Goal: Task Accomplishment & Management: Complete application form

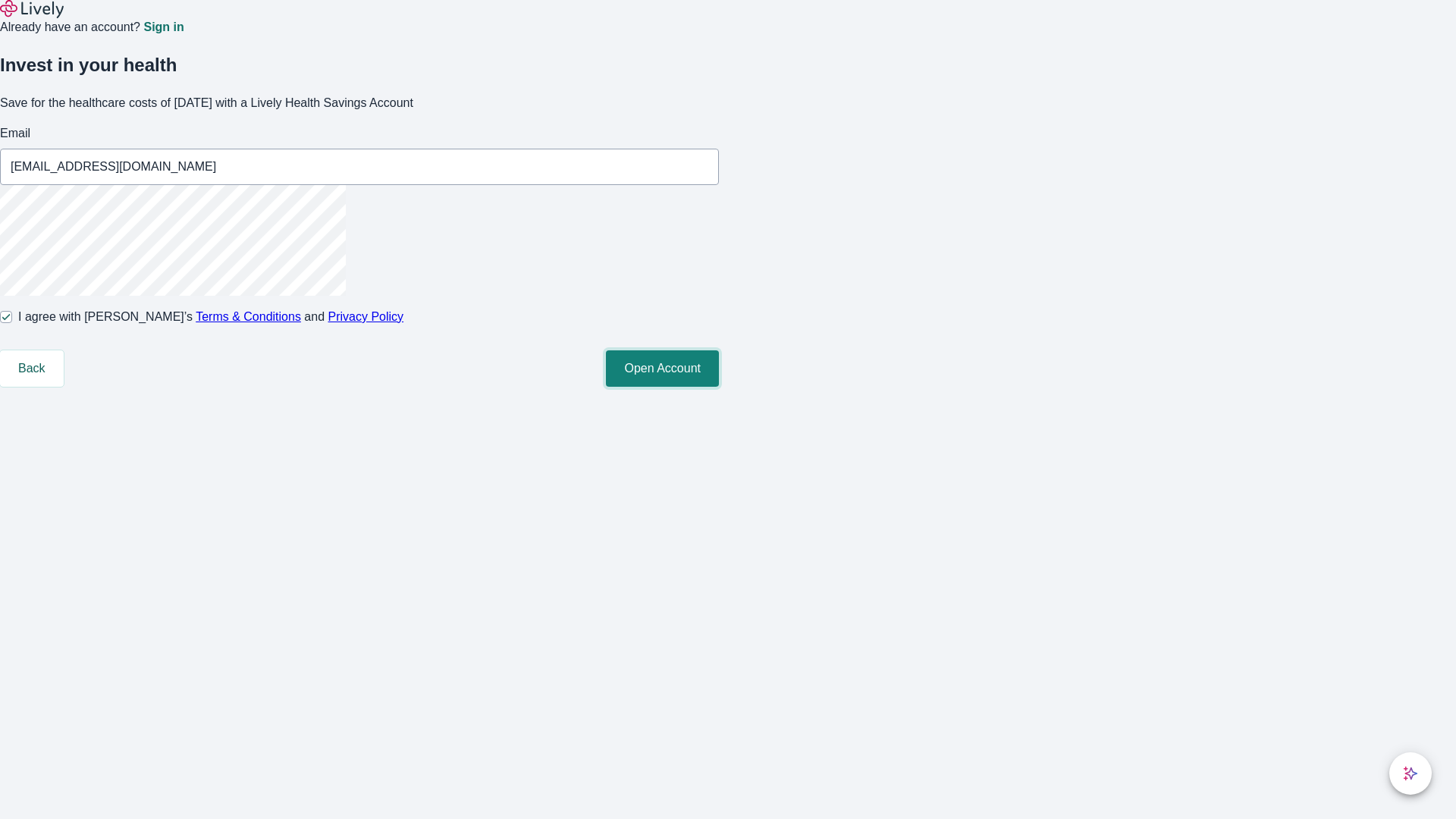
click at [719, 387] on button "Open Account" at bounding box center [663, 368] width 113 height 37
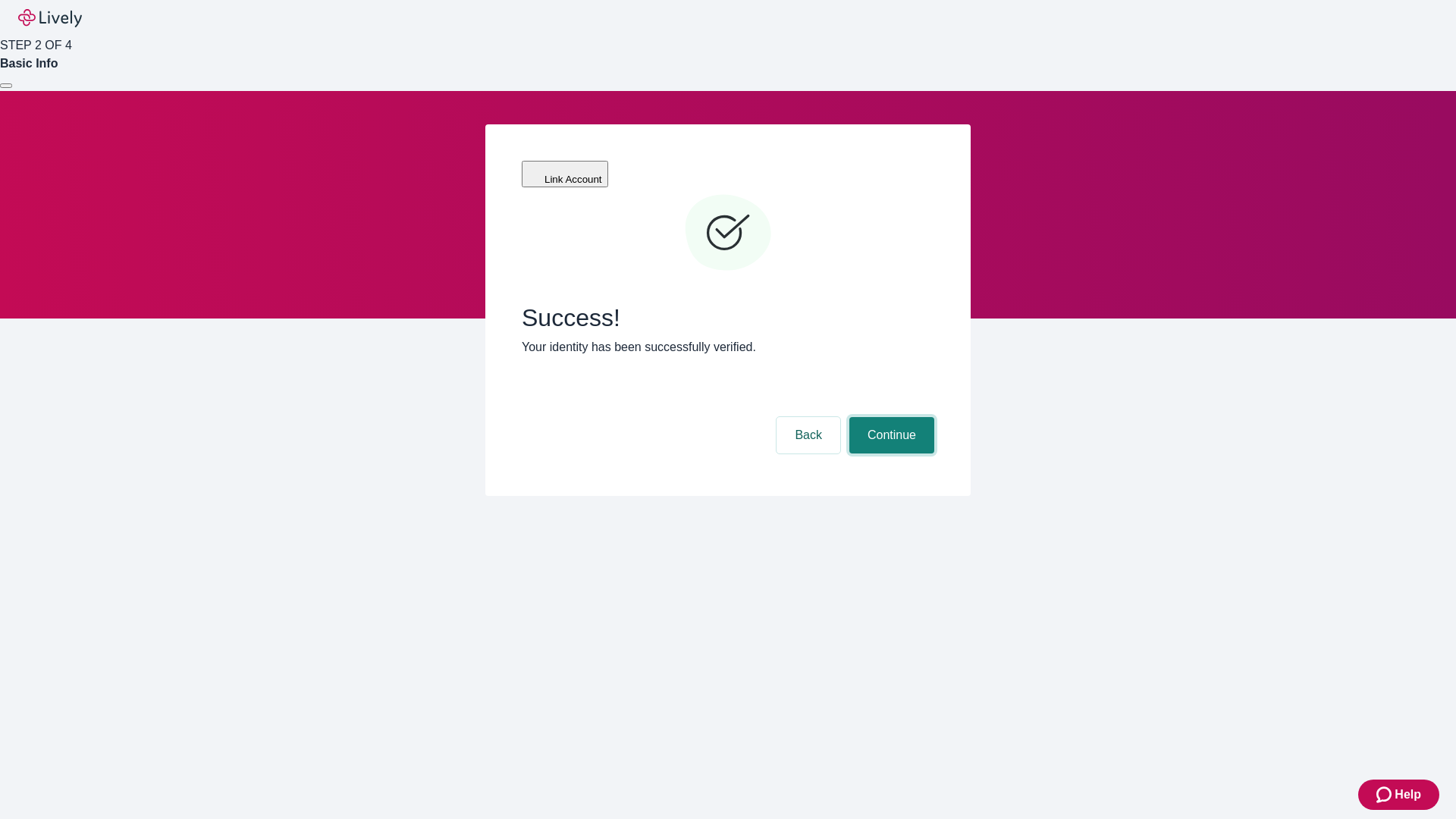
click at [890, 417] on button "Continue" at bounding box center [892, 435] width 85 height 37
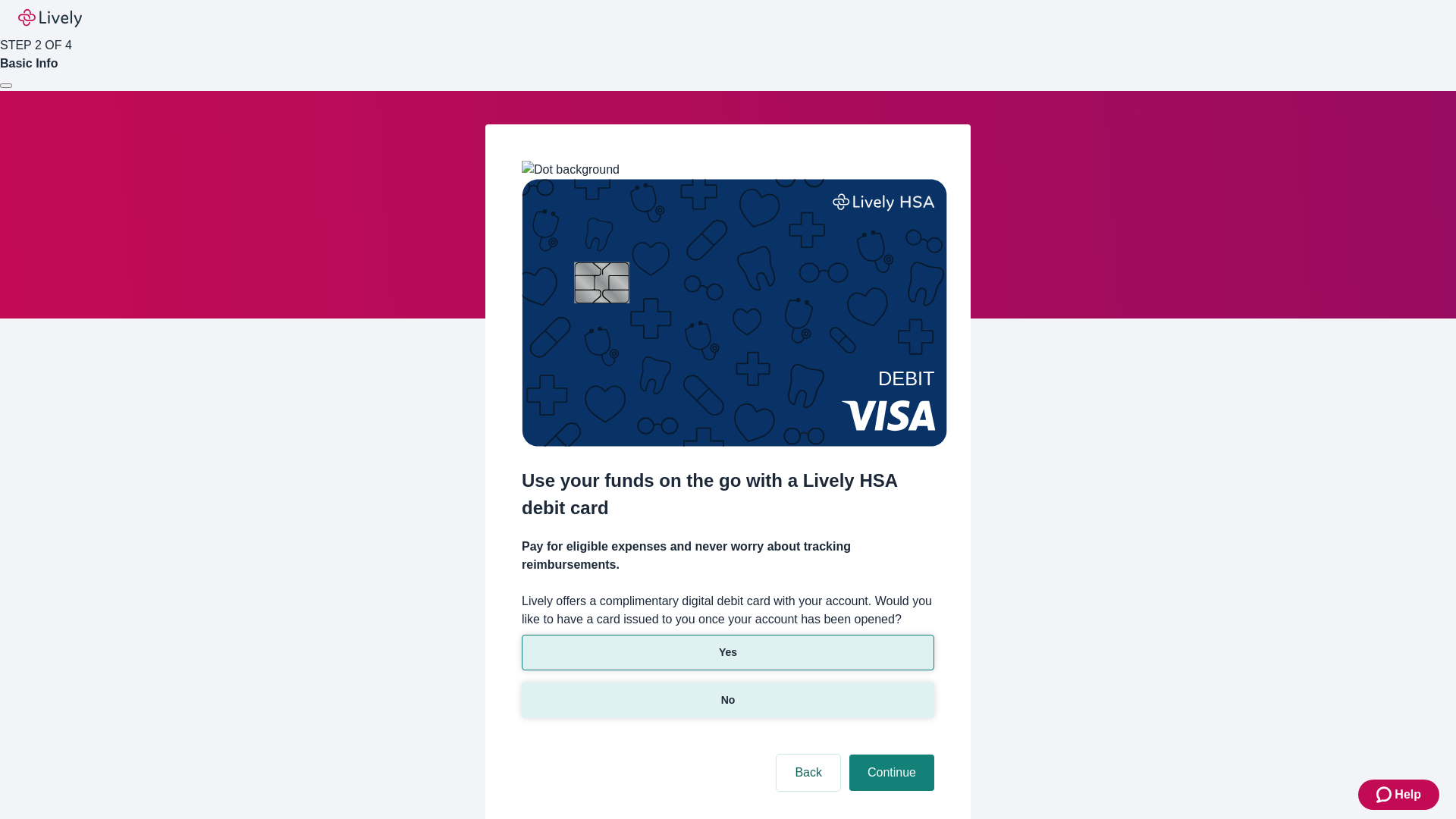
click at [727, 692] on p "No" at bounding box center [729, 699] width 15 height 16
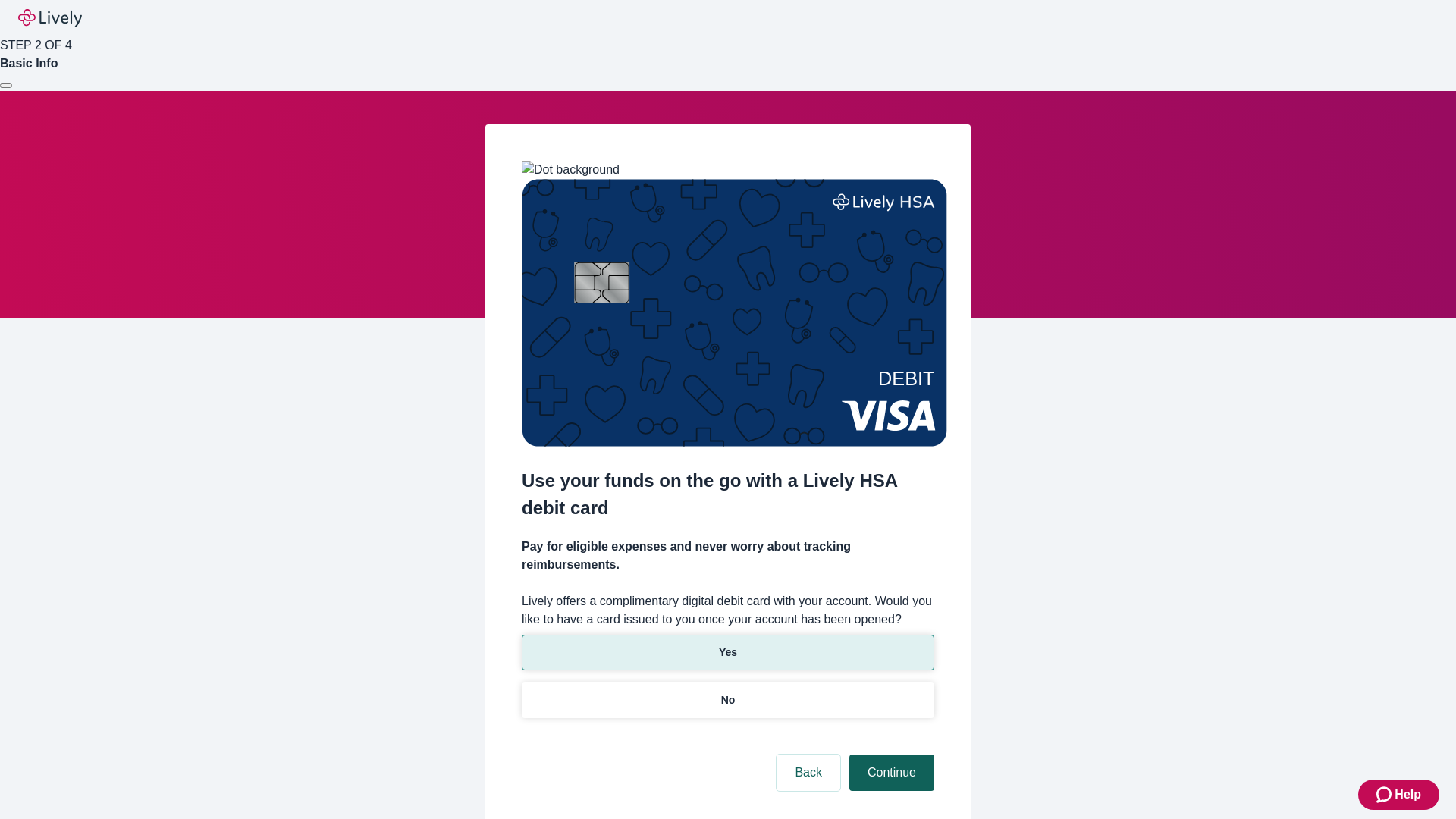
click at [890, 754] on button "Continue" at bounding box center [892, 772] width 85 height 37
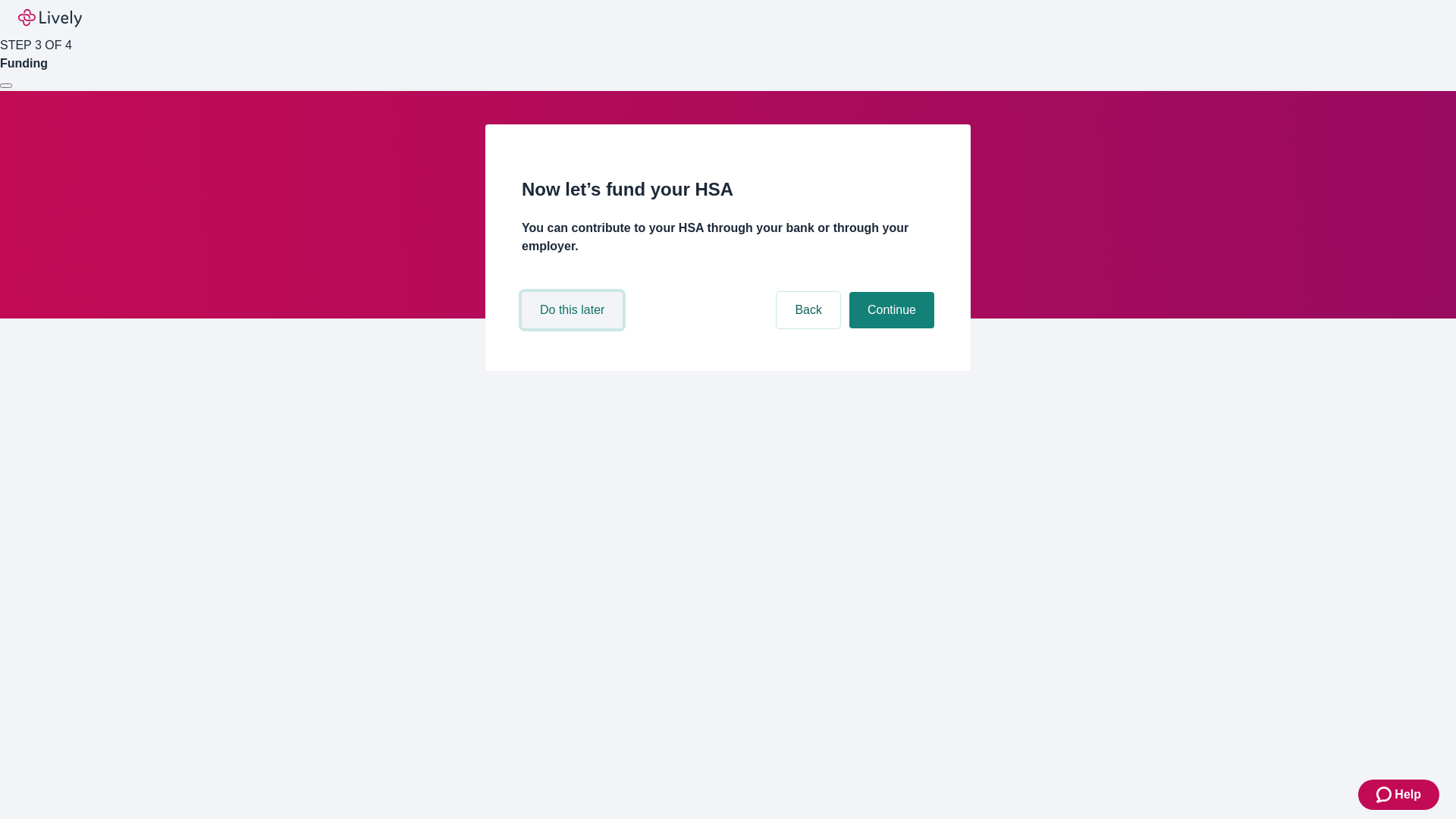
click at [574, 328] on button "Do this later" at bounding box center [572, 310] width 101 height 37
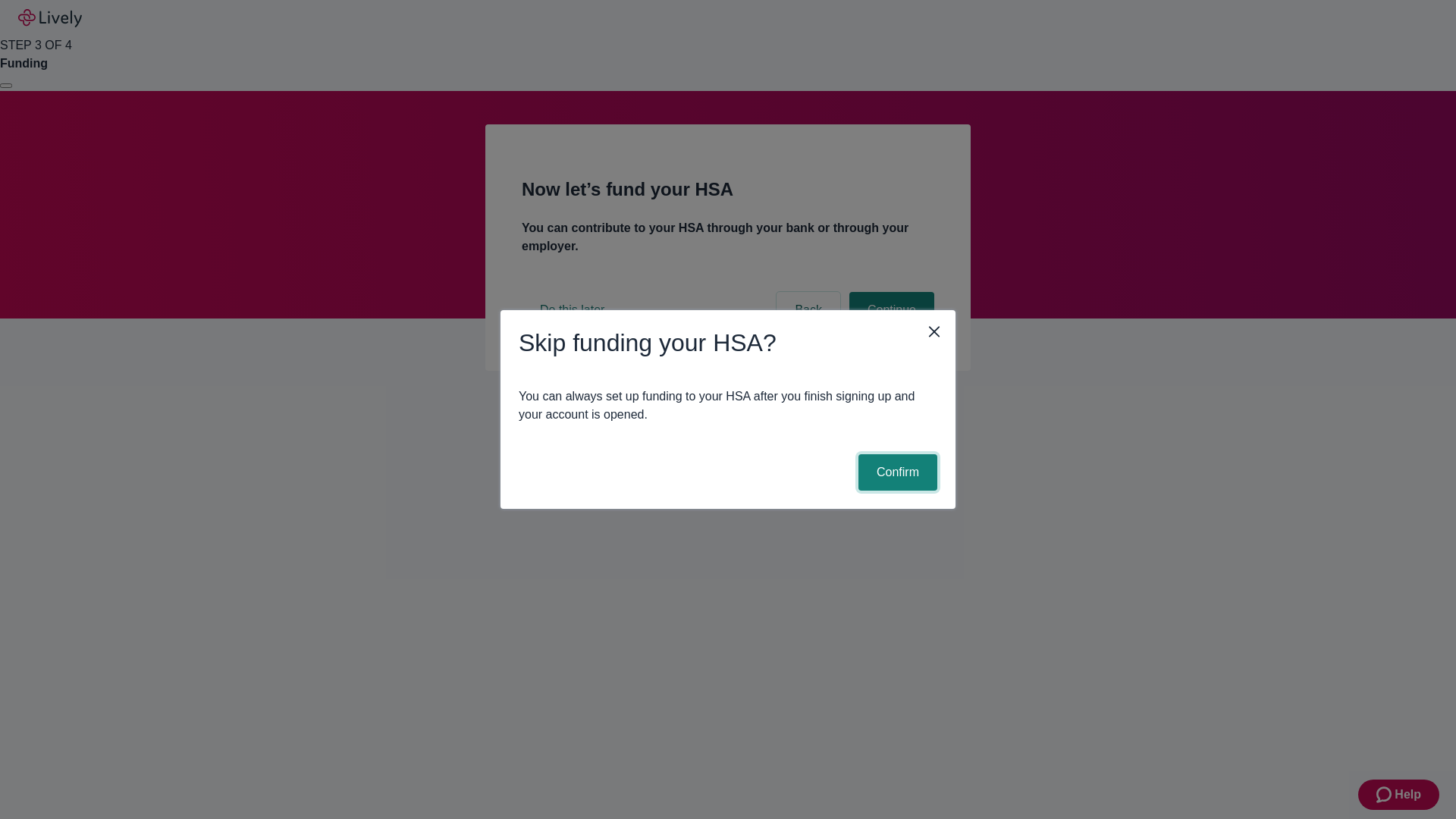
click at [895, 473] on button "Confirm" at bounding box center [898, 473] width 79 height 37
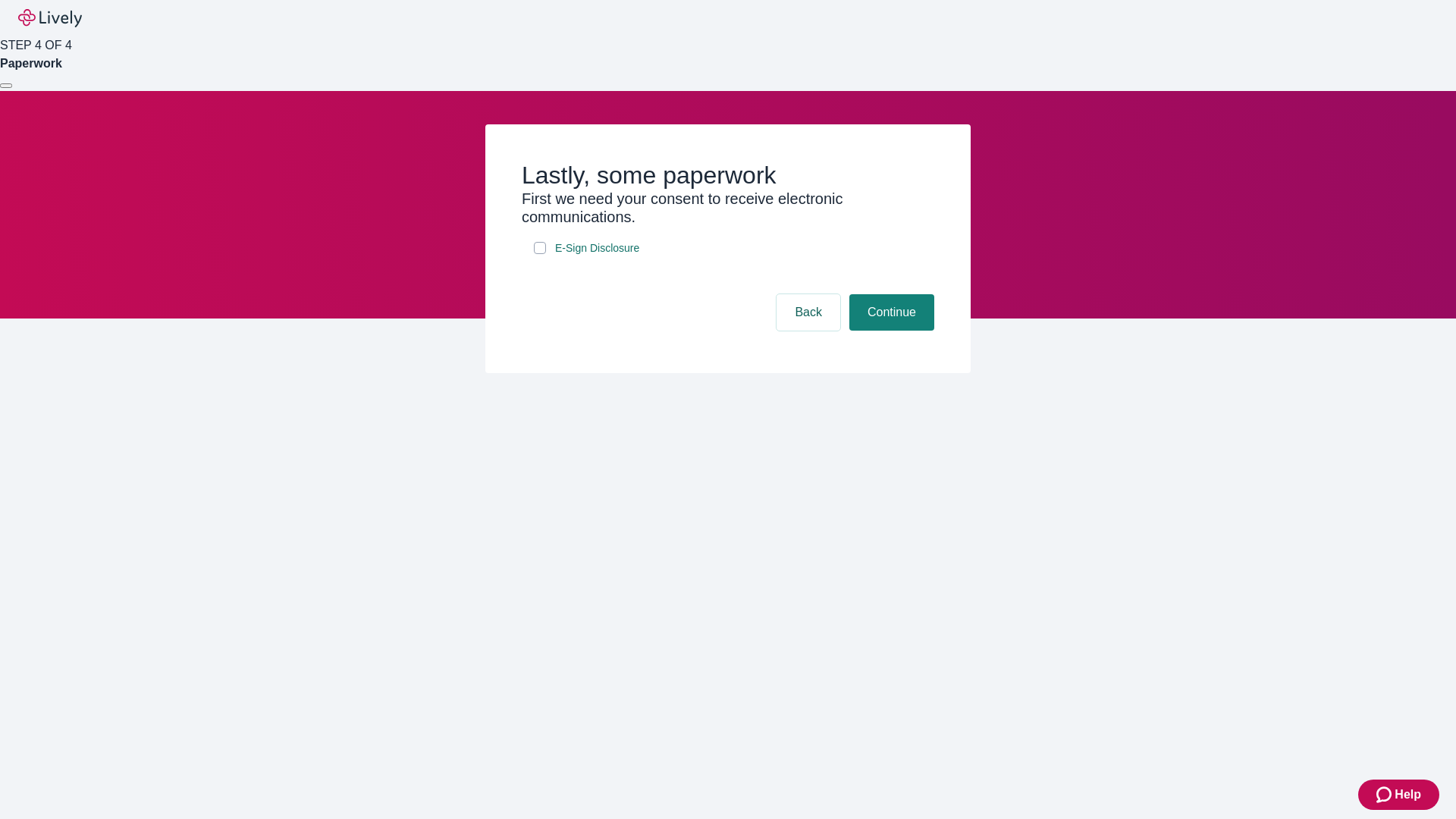
click at [540, 254] on input "E-Sign Disclosure" at bounding box center [540, 248] width 12 height 12
checkbox input "true"
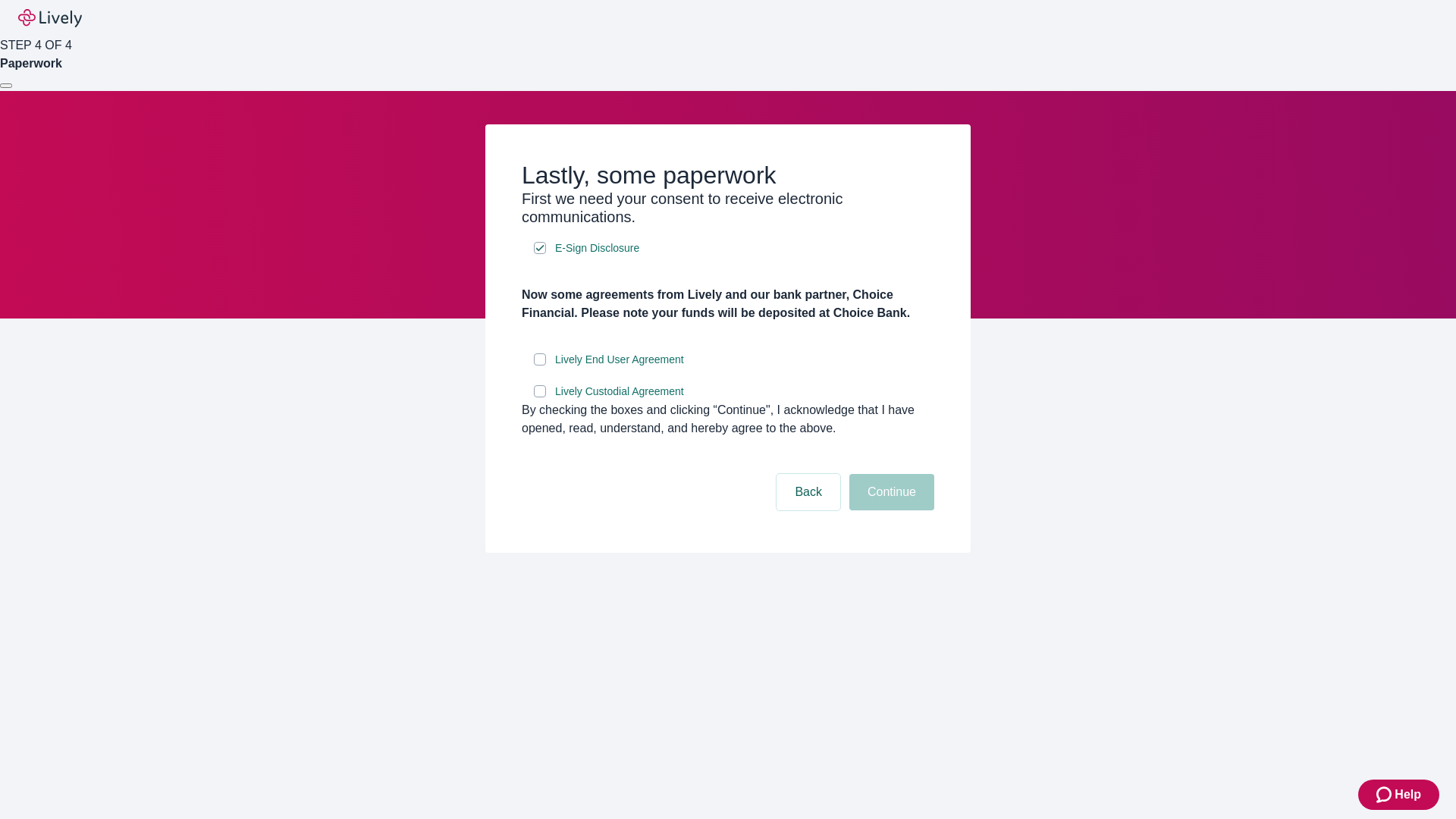
click at [540, 366] on input "Lively End User Agreement" at bounding box center [540, 358] width 12 height 12
checkbox input "true"
click at [540, 398] on input "Lively Custodial Agreement" at bounding box center [540, 390] width 12 height 12
checkbox input "true"
click at [890, 510] on button "Continue" at bounding box center [892, 492] width 85 height 37
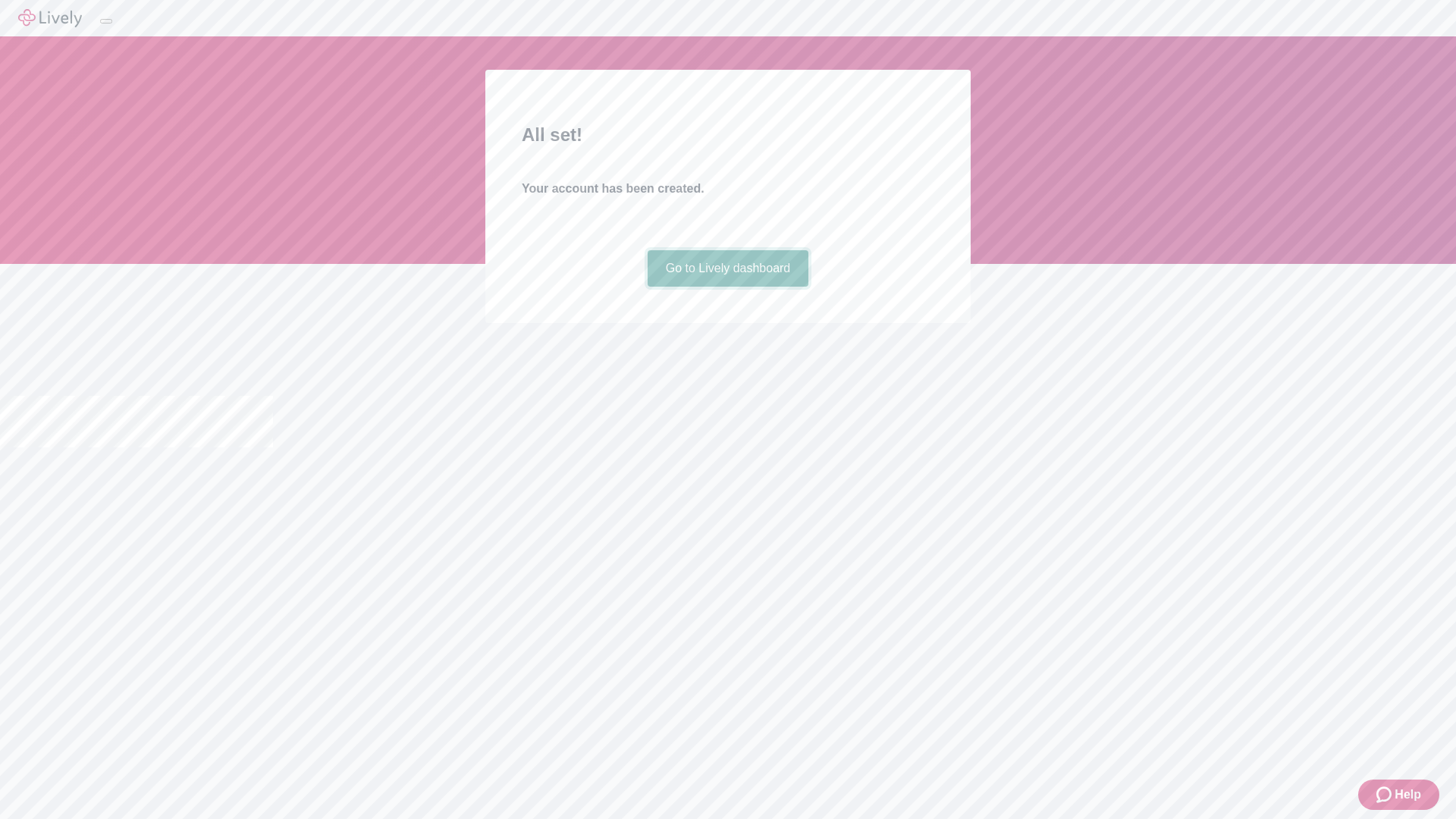
click at [727, 286] on link "Go to Lively dashboard" at bounding box center [728, 269] width 162 height 37
